Goal: Task Accomplishment & Management: Manage account settings

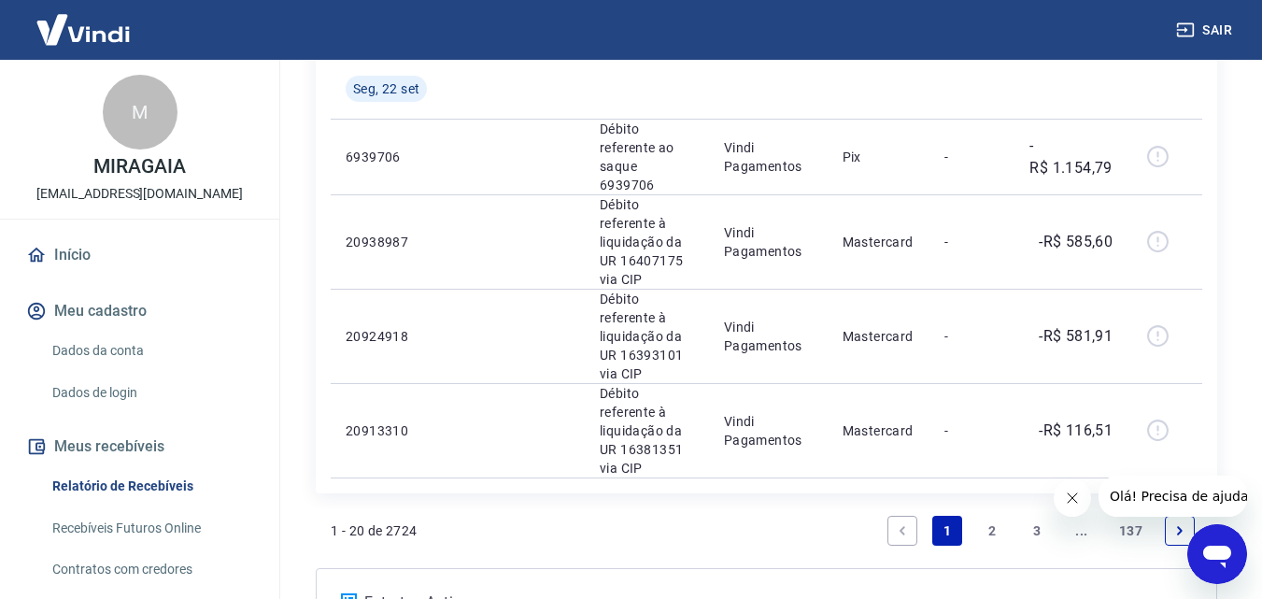
scroll to position [1954, 0]
click at [1174, 522] on icon "Next page" at bounding box center [1179, 528] width 13 height 13
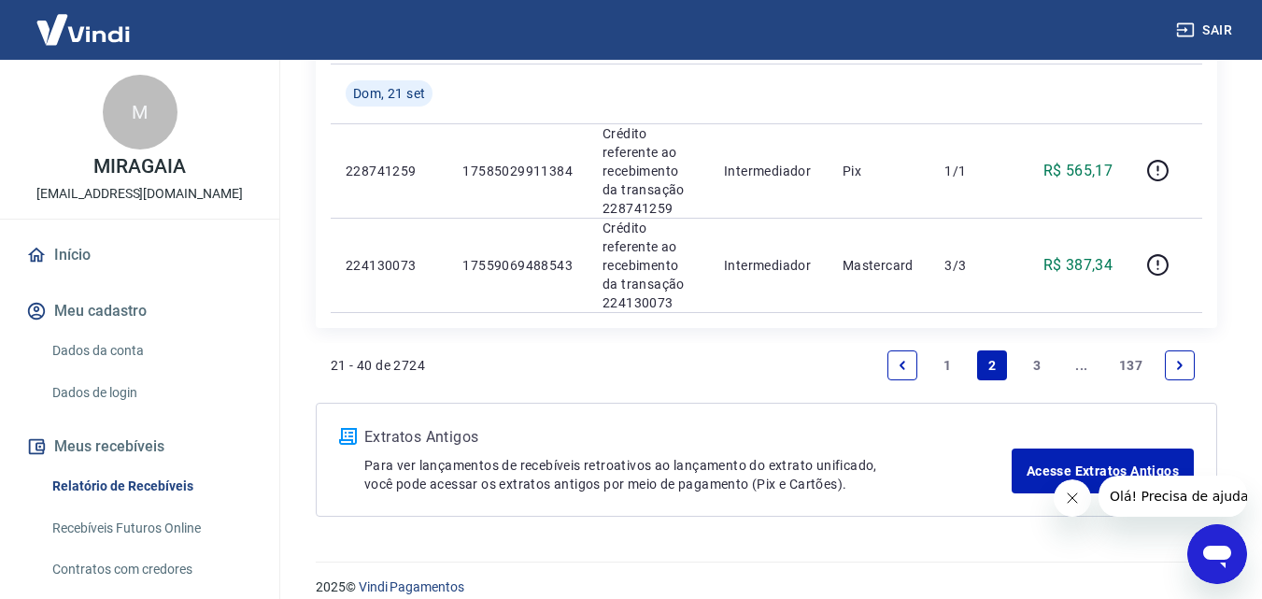
scroll to position [2097, 0]
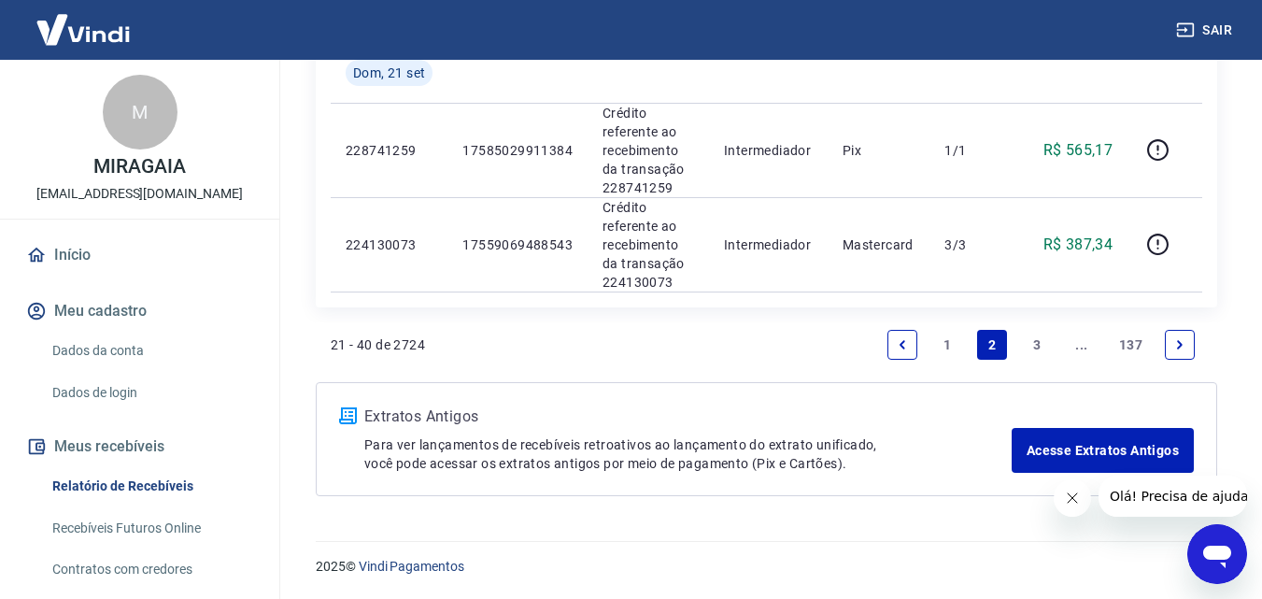
click at [1180, 344] on icon "Next page" at bounding box center [1180, 344] width 6 height 8
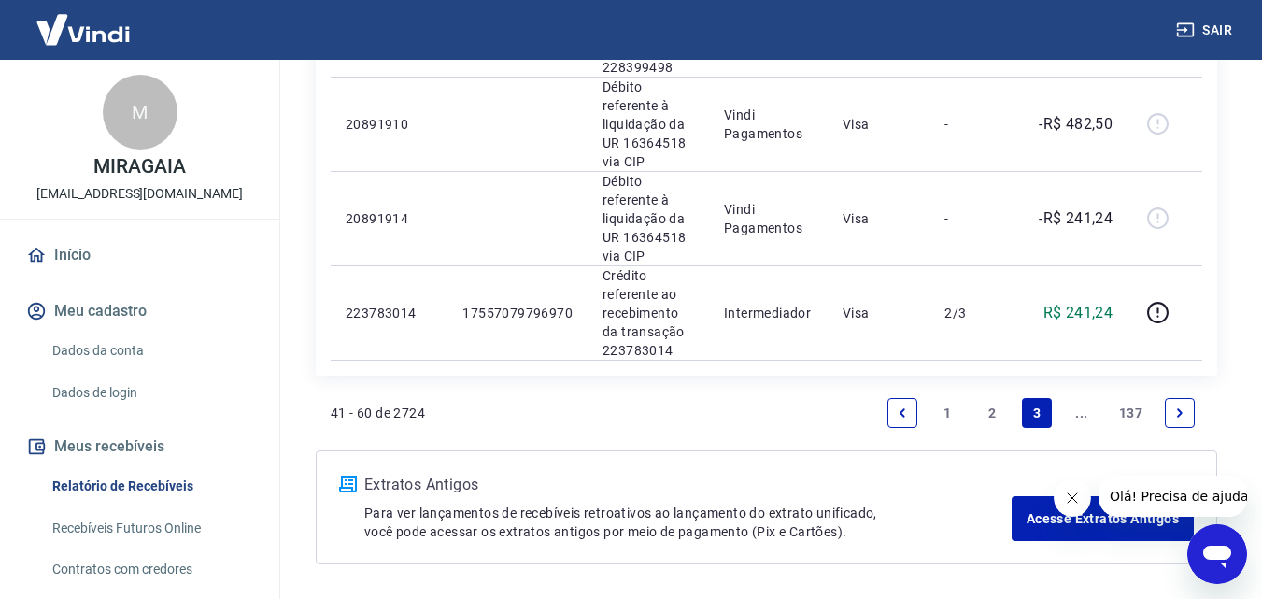
scroll to position [2122, 0]
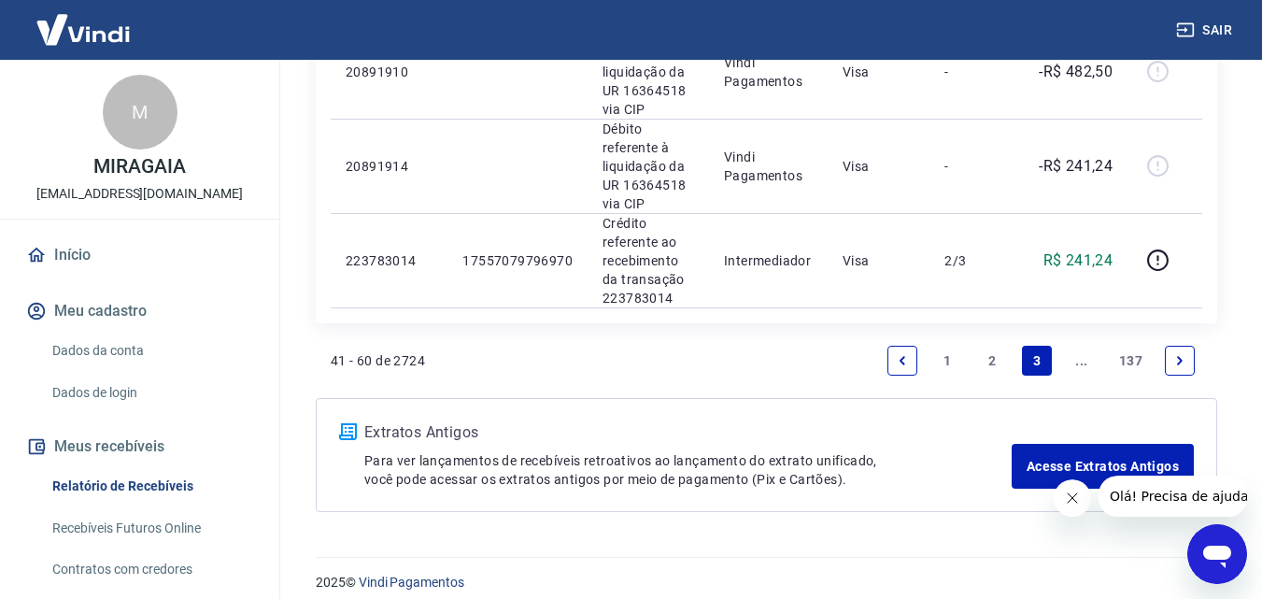
click at [897, 354] on icon "Previous page" at bounding box center [902, 360] width 13 height 13
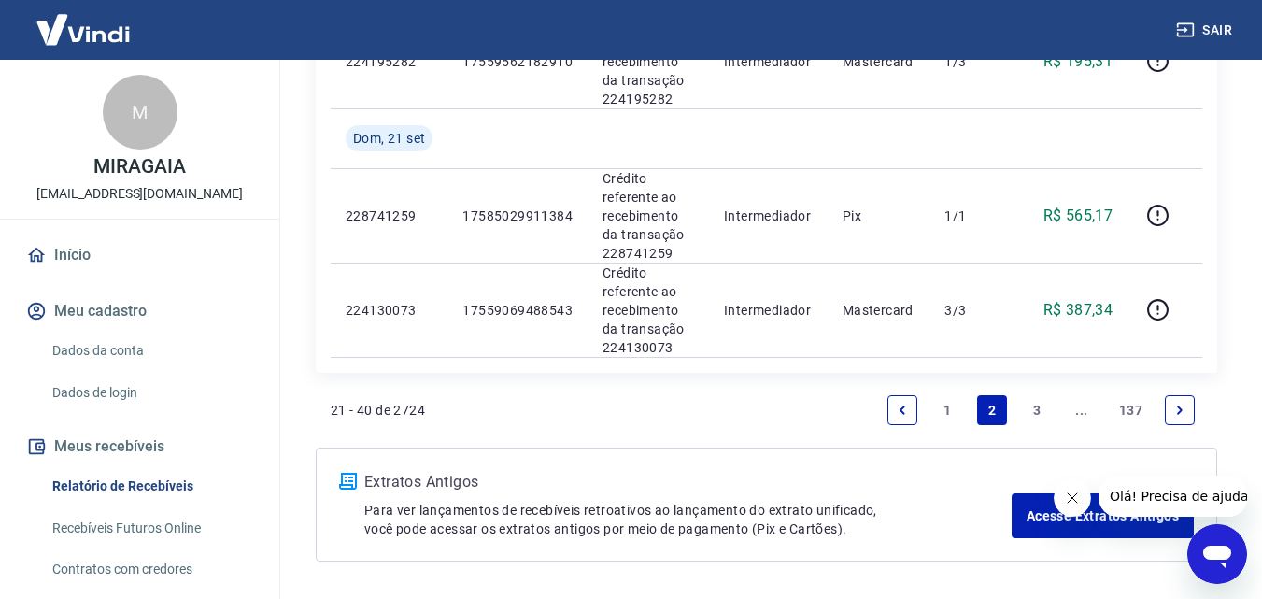
scroll to position [2097, 0]
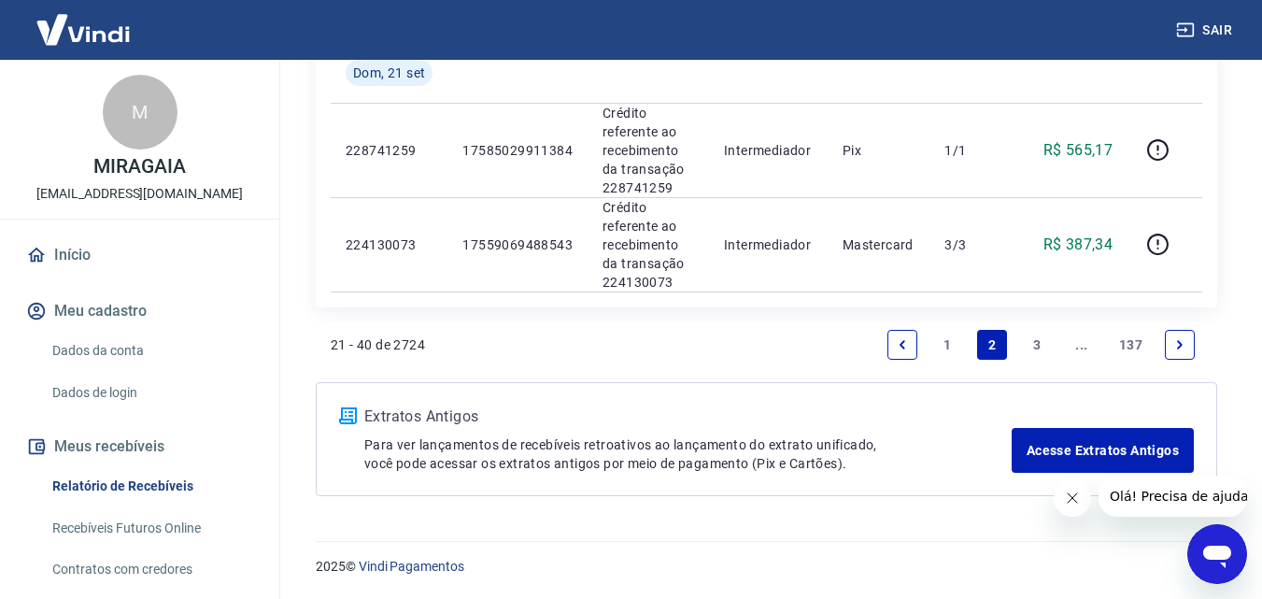
click at [898, 346] on icon "Previous page" at bounding box center [902, 344] width 13 height 13
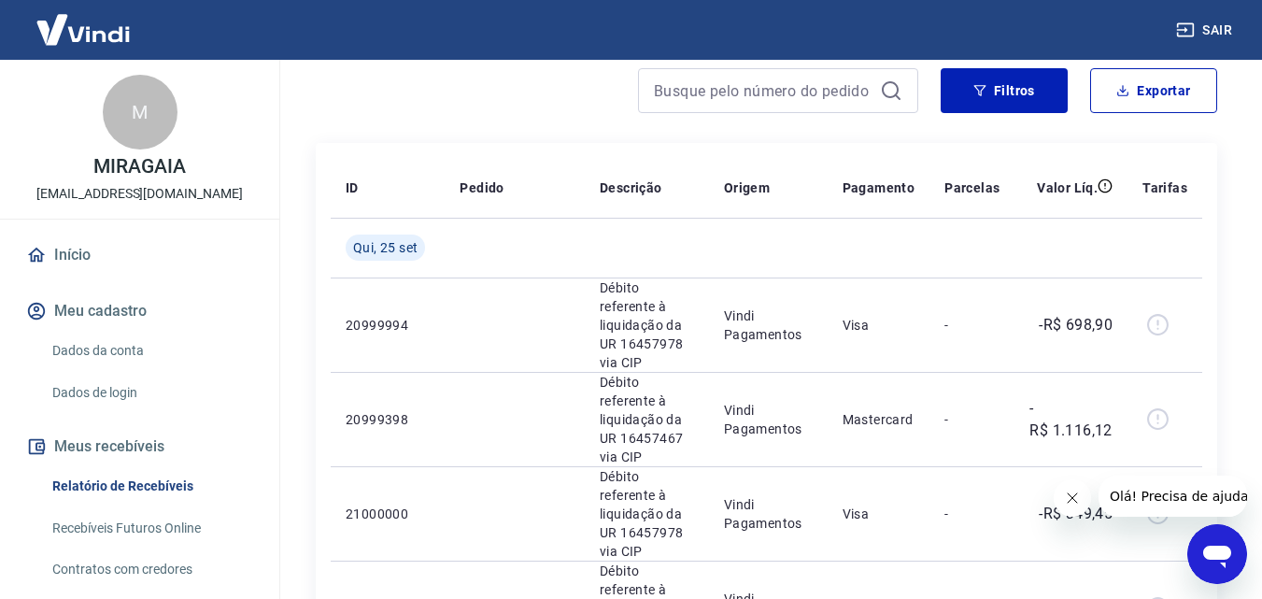
scroll to position [136, 0]
